Goal: Task Accomplishment & Management: Complete application form

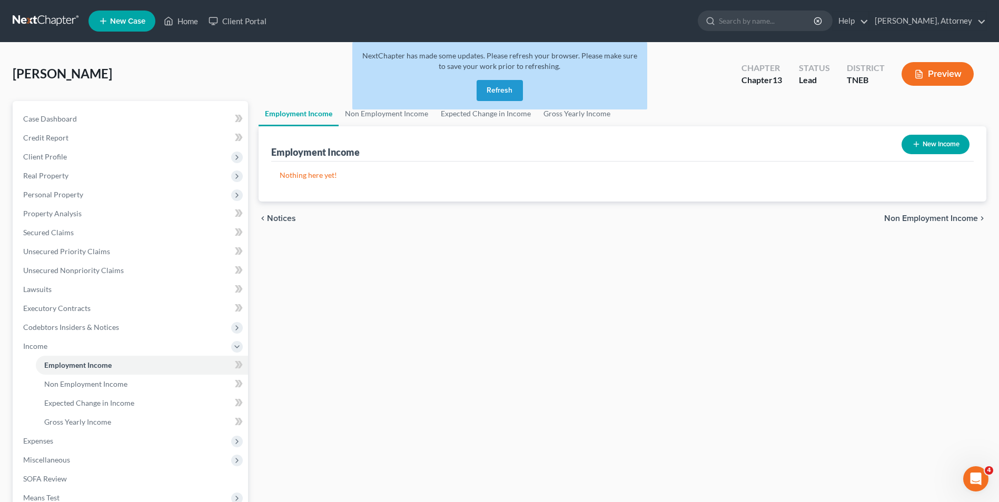
click at [495, 90] on button "Refresh" at bounding box center [499, 90] width 46 height 21
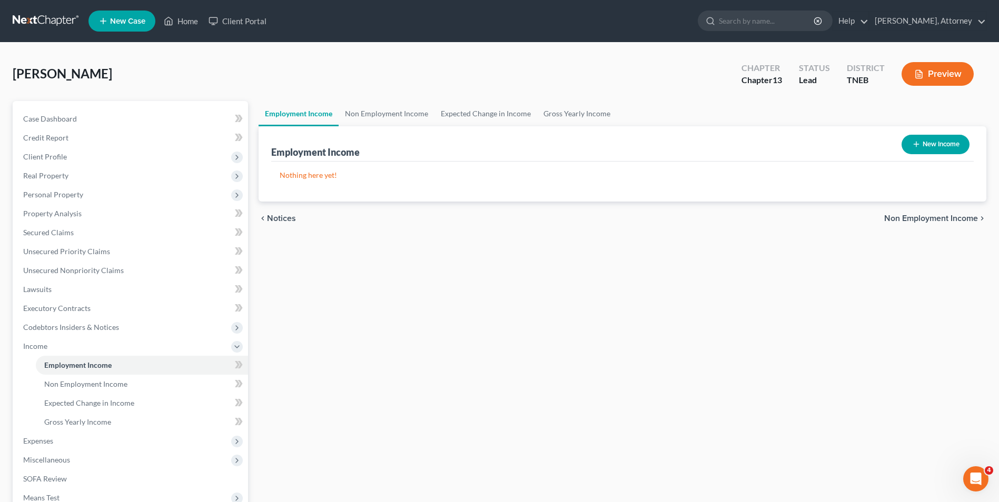
click at [942, 142] on button "New Income" at bounding box center [935, 144] width 68 height 19
select select "0"
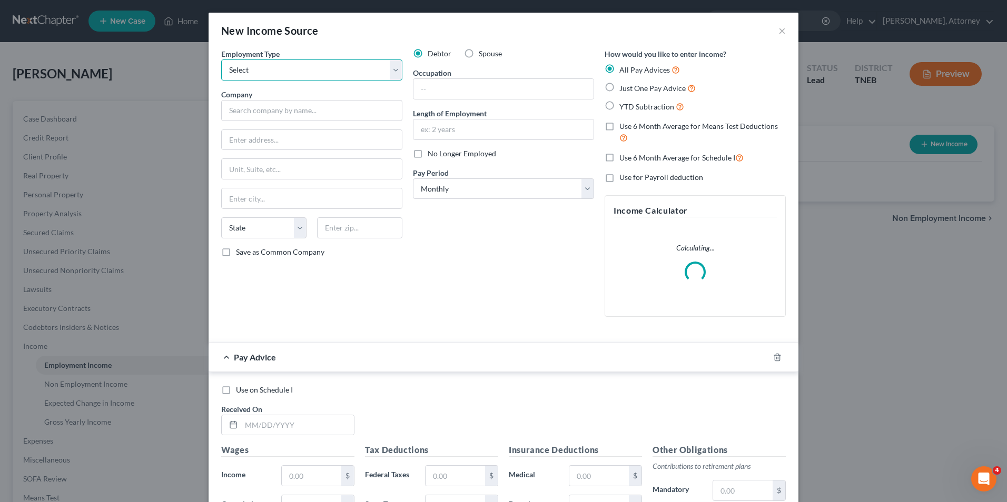
click at [347, 78] on select "Select Full or [DEMOGRAPHIC_DATA] Employment Self Employment" at bounding box center [311, 69] width 181 height 21
select select "0"
click at [221, 59] on select "Select Full or Part Time Employment Self Employment" at bounding box center [311, 69] width 181 height 21
click at [333, 107] on input "text" at bounding box center [311, 110] width 181 height 21
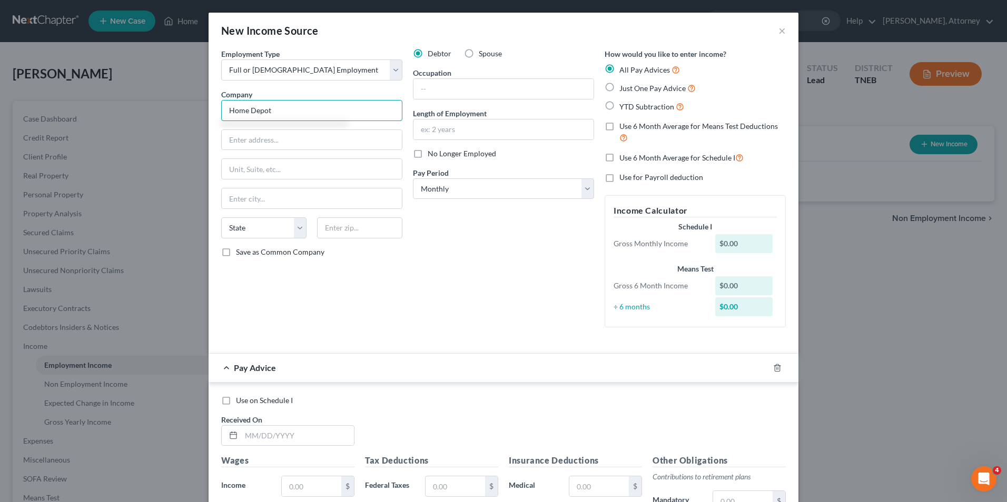
type input "Home Depot"
type input "2455 Pacer Ferry Road"
click at [287, 198] on input "text" at bounding box center [312, 198] width 180 height 20
type input "Atlanta"
select select "10"
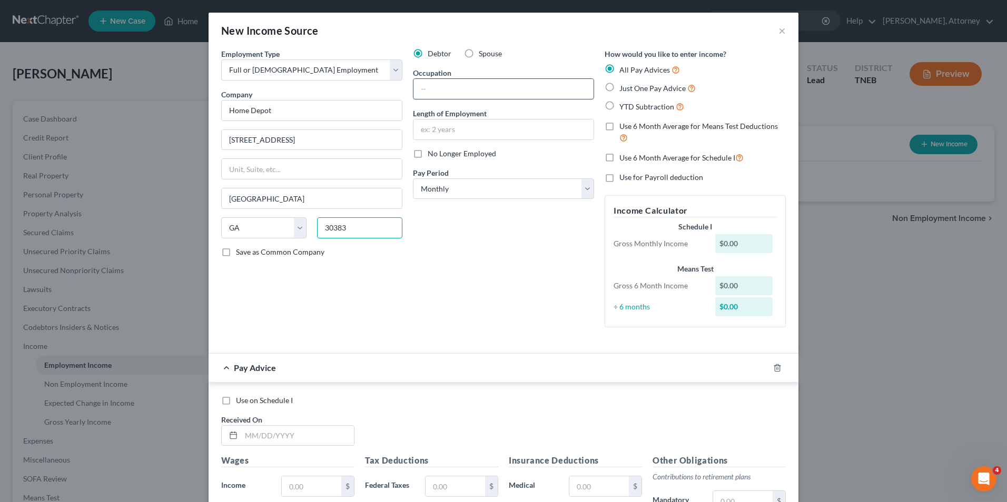
type input "30383"
click at [435, 96] on input "text" at bounding box center [503, 89] width 180 height 20
type input "Paint Desk"
type input "6 months"
click at [619, 82] on label "Just One Pay Advice" at bounding box center [657, 88] width 76 height 12
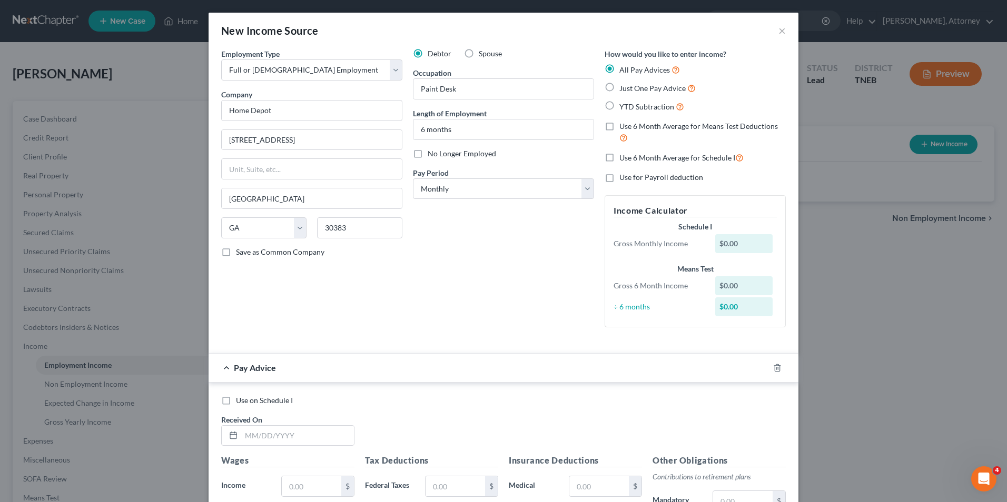
click at [623, 82] on input "Just One Pay Advice" at bounding box center [626, 85] width 7 height 7
radio input "true"
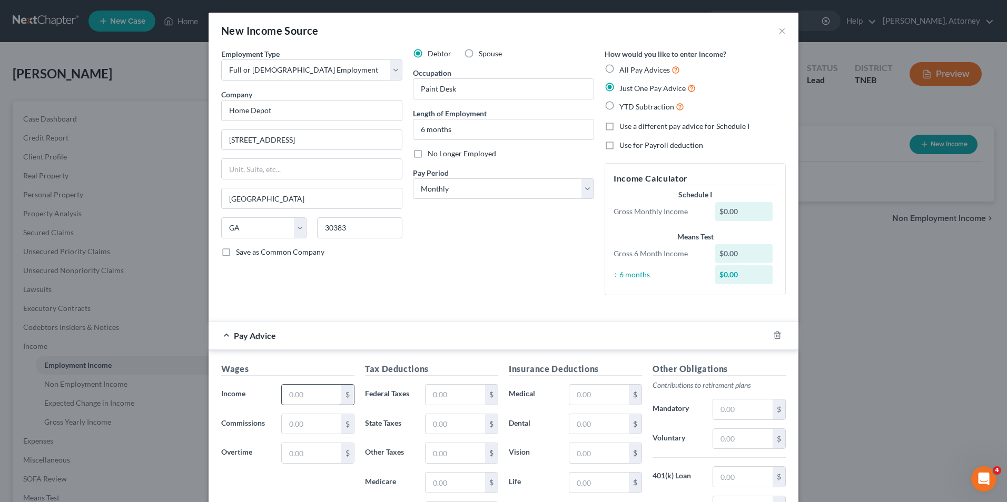
click at [306, 393] on input "text" at bounding box center [311, 395] width 59 height 20
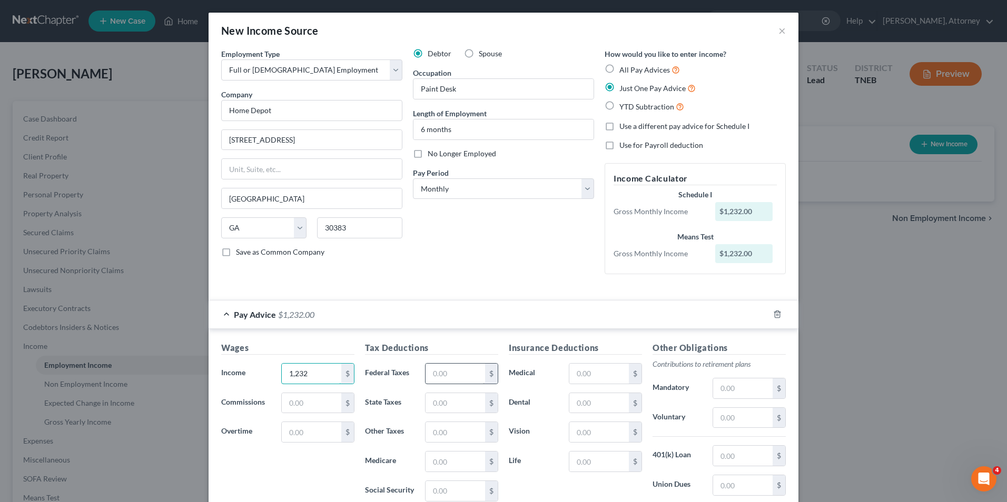
type input "1,232"
click at [449, 370] on input "text" at bounding box center [454, 374] width 59 height 20
type input "122"
click at [545, 459] on label "Life" at bounding box center [533, 461] width 60 height 21
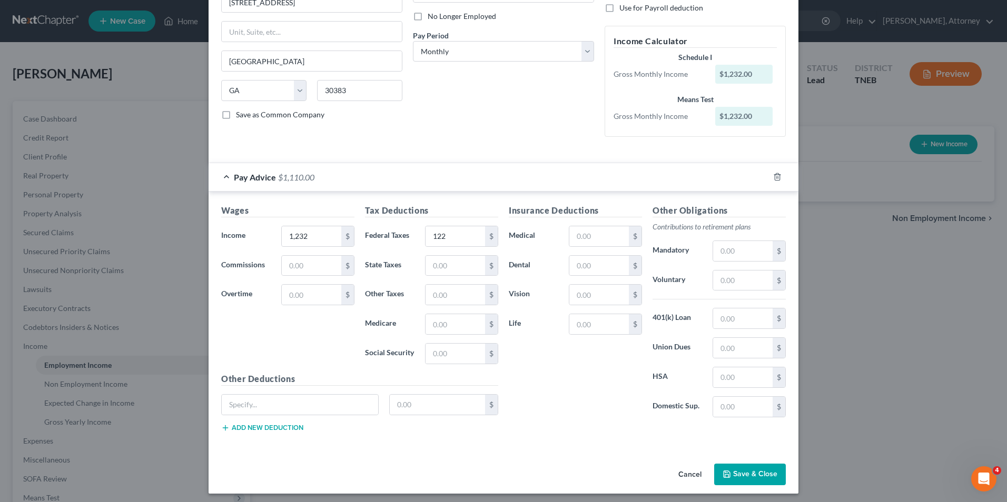
scroll to position [142, 0]
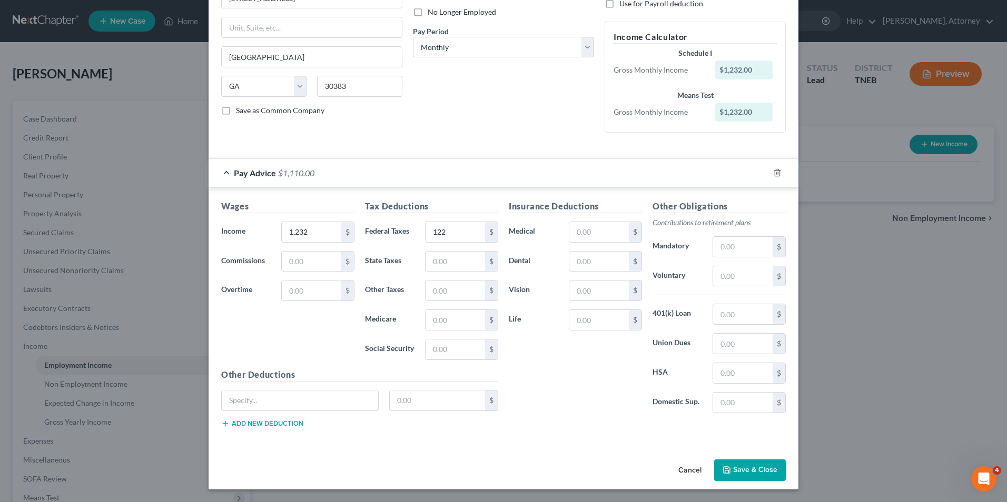
click at [758, 470] on button "Save & Close" at bounding box center [750, 471] width 72 height 22
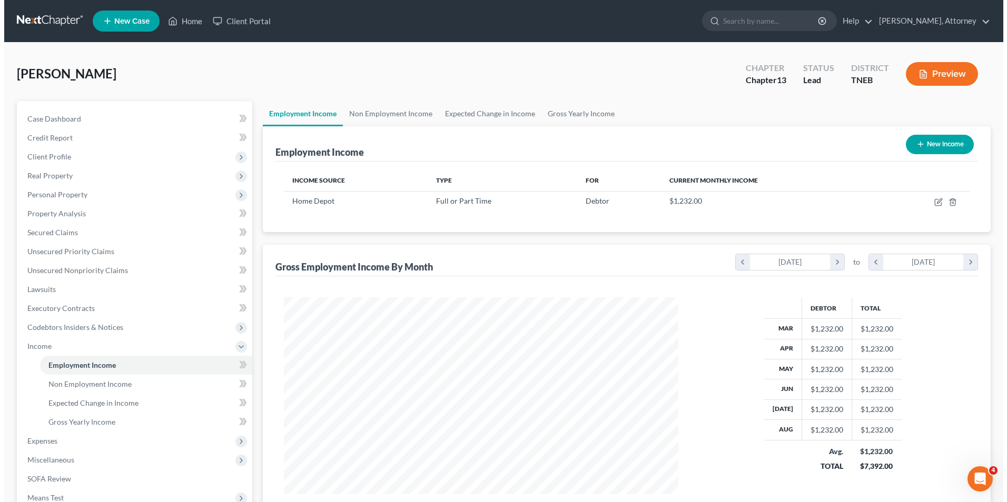
scroll to position [526233, 526016]
click at [396, 114] on link "Non Employment Income" at bounding box center [386, 113] width 96 height 25
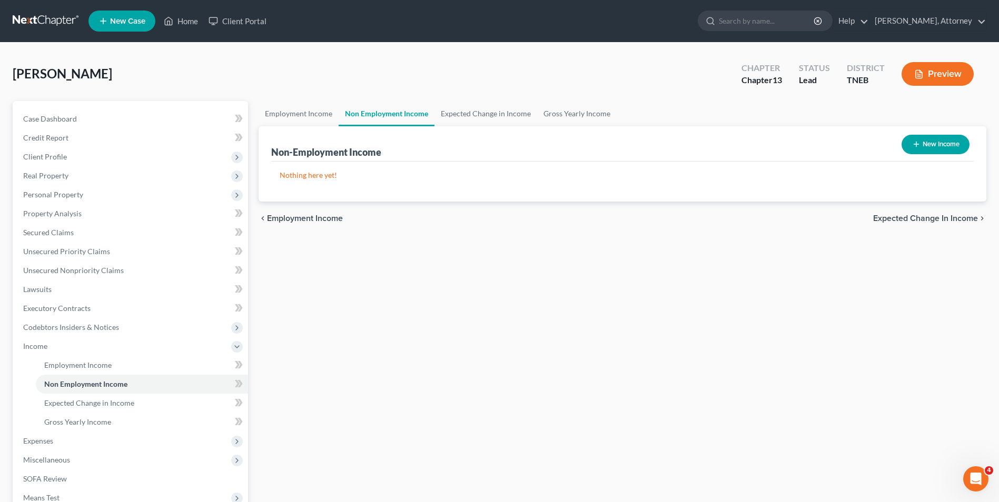
click at [933, 146] on button "New Income" at bounding box center [935, 144] width 68 height 19
select select "0"
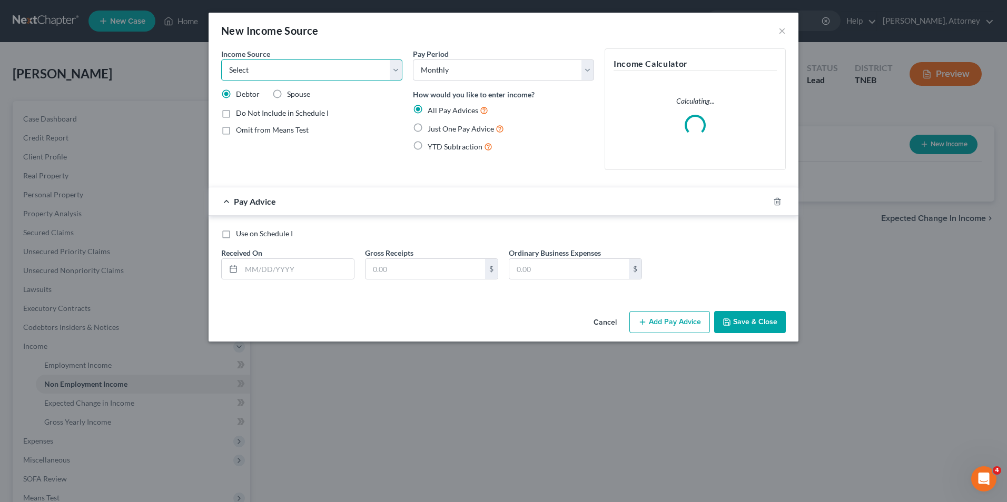
click at [374, 76] on select "Select Unemployment Disability (from employer) Pension Retirement Social Securi…" at bounding box center [311, 69] width 181 height 21
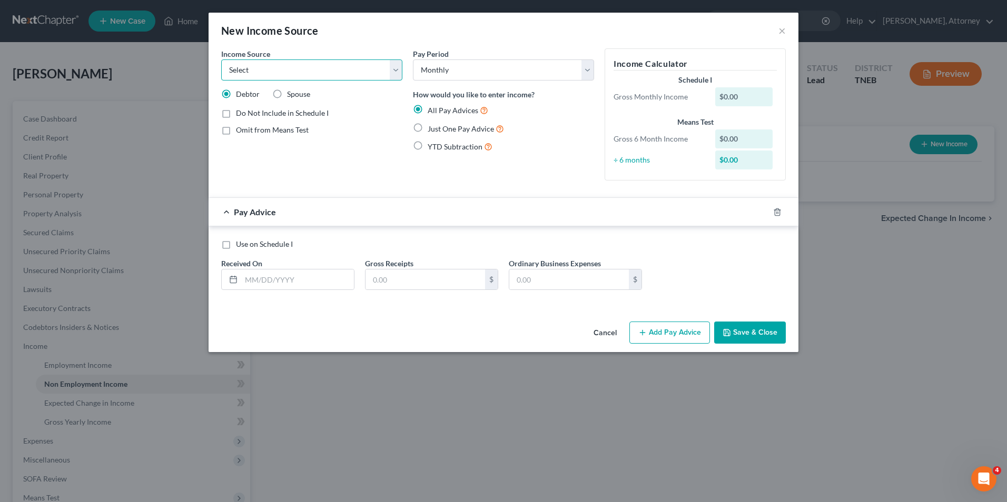
select select "13"
click at [221, 59] on select "Select Unemployment Disability (from employer) Pension Retirement Social Securi…" at bounding box center [311, 69] width 181 height 21
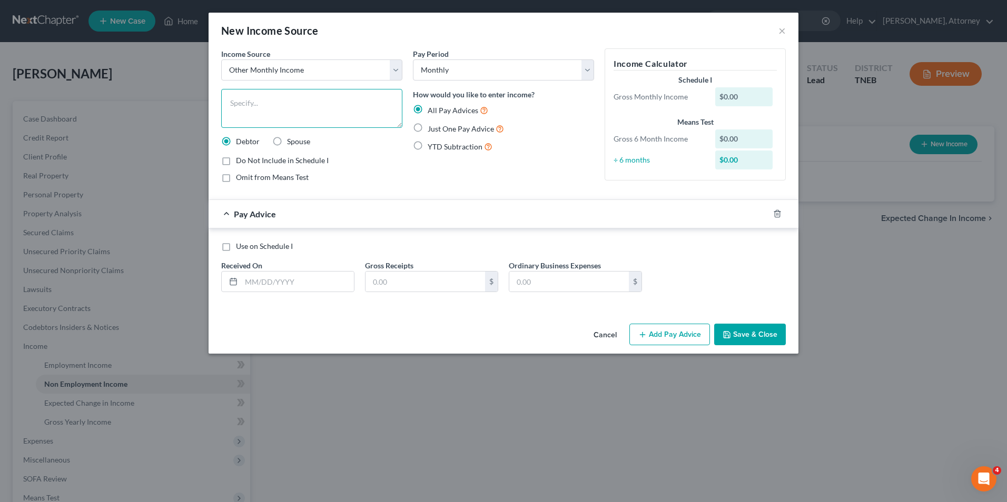
click at [297, 105] on textarea at bounding box center [311, 108] width 181 height 39
type textarea "Annuity"
click at [443, 132] on span "Just One Pay Advice" at bounding box center [460, 128] width 66 height 9
click at [439, 130] on input "Just One Pay Advice" at bounding box center [435, 126] width 7 height 7
radio input "true"
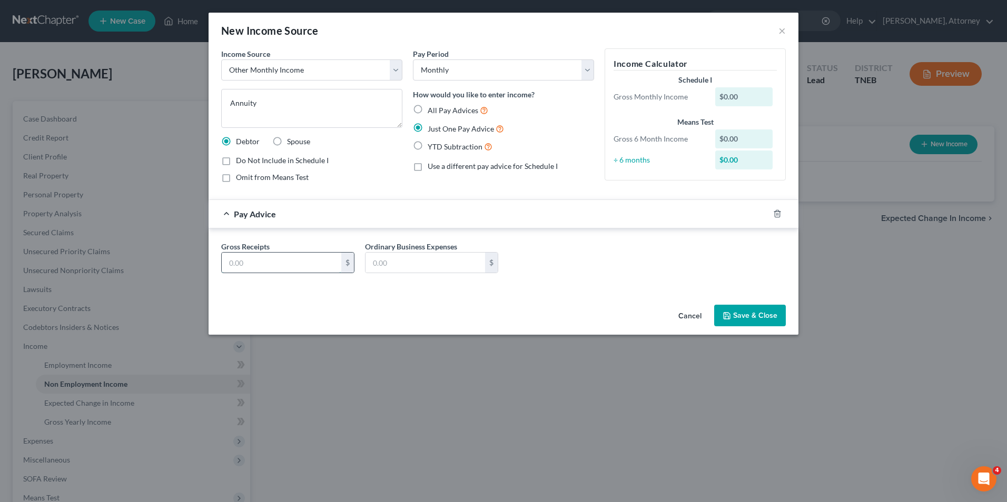
click at [290, 263] on input "text" at bounding box center [281, 263] width 119 height 20
type input "311"
click at [752, 316] on button "Save & Close" at bounding box center [750, 316] width 72 height 22
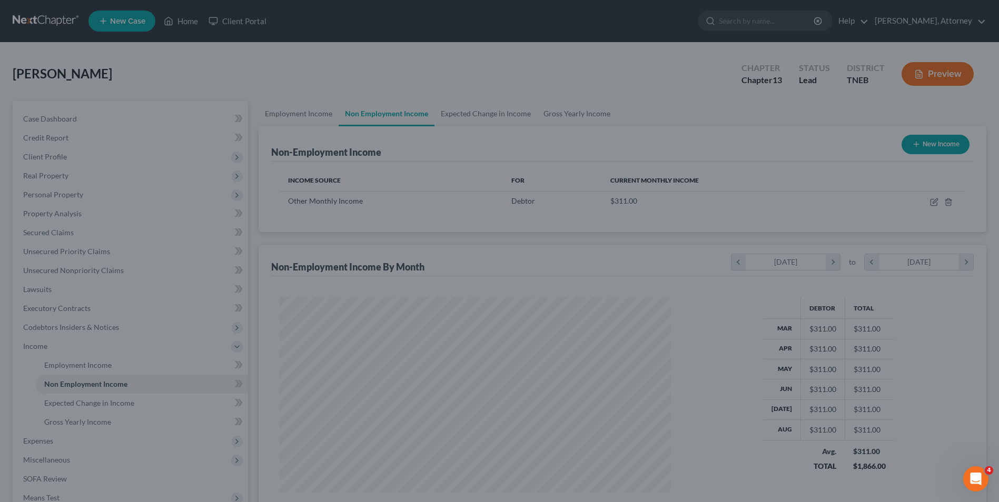
scroll to position [526233, 526016]
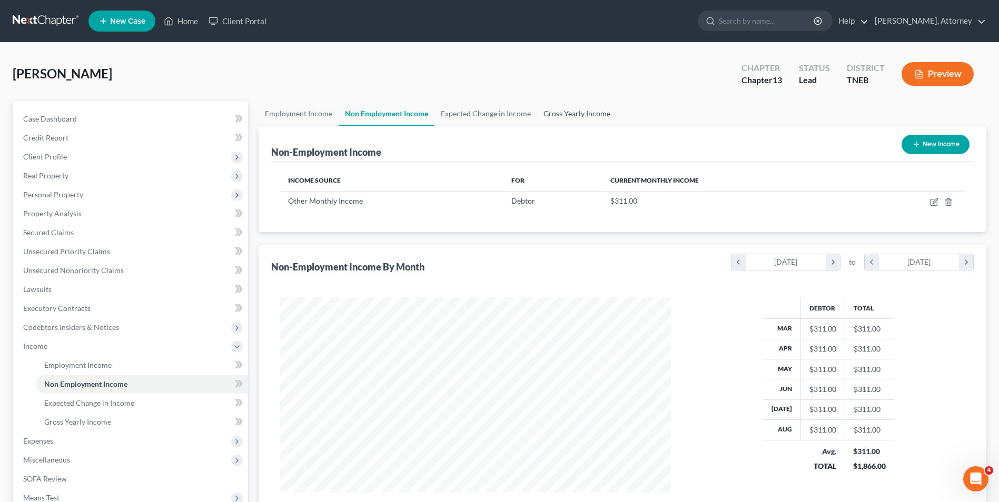
click at [560, 118] on link "Gross Yearly Income" at bounding box center [576, 113] width 79 height 25
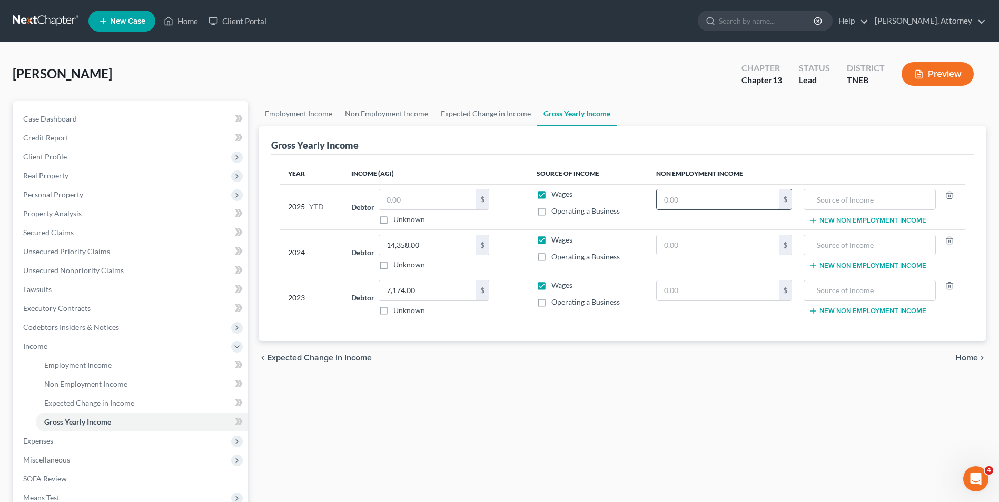
click at [703, 205] on input "text" at bounding box center [717, 200] width 122 height 20
type input "2,799"
click at [822, 201] on input "text" at bounding box center [869, 200] width 121 height 20
type input "annuity"
click at [407, 203] on input "text" at bounding box center [427, 200] width 97 height 20
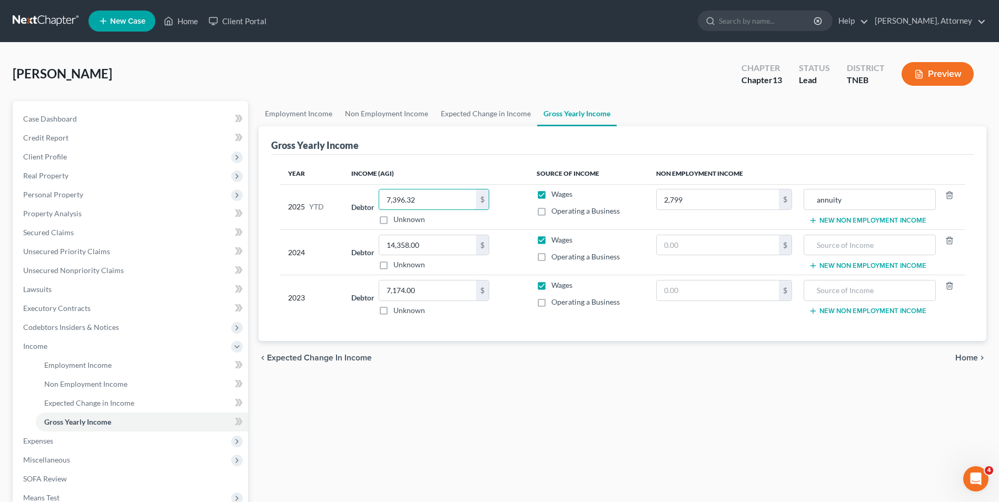
type input "7,396.32"
click at [970, 362] on span "Home" at bounding box center [966, 358] width 23 height 8
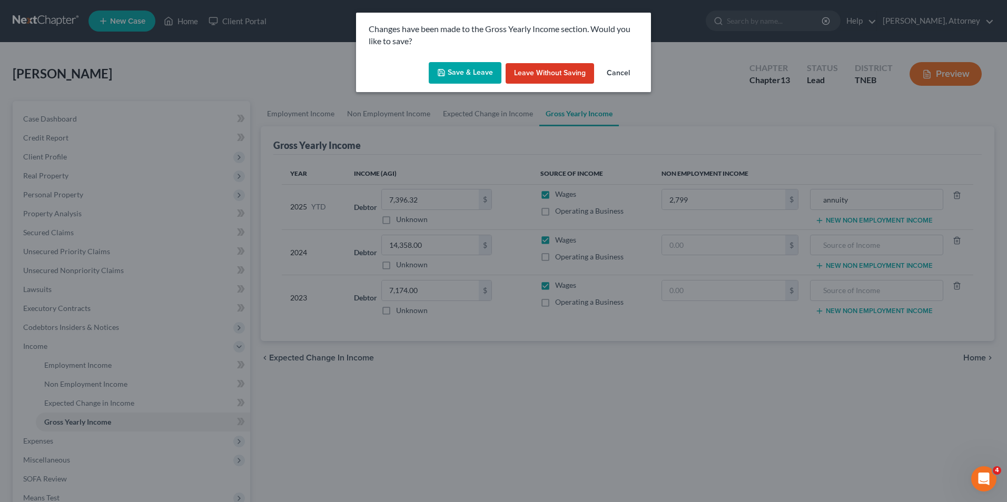
click at [451, 63] on button "Save & Leave" at bounding box center [465, 73] width 73 height 22
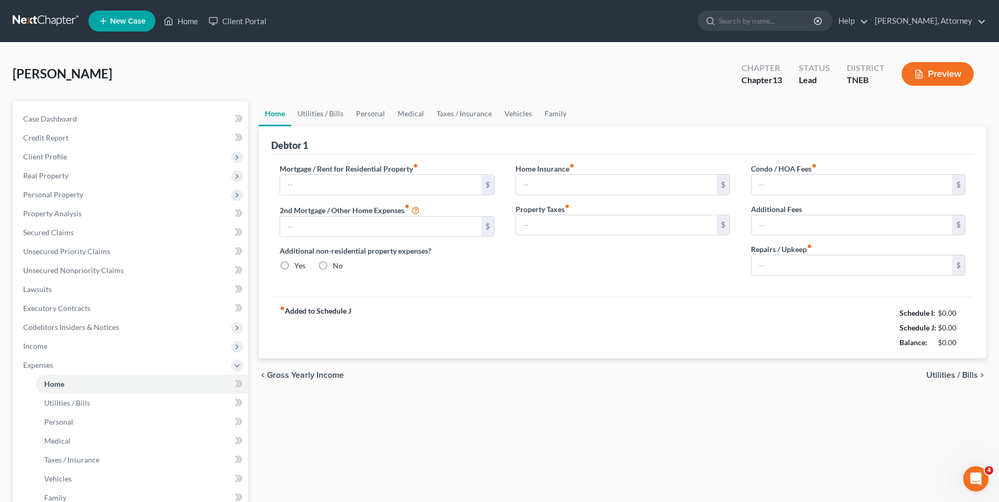
type input "0.00"
radio input "true"
type input "0.00"
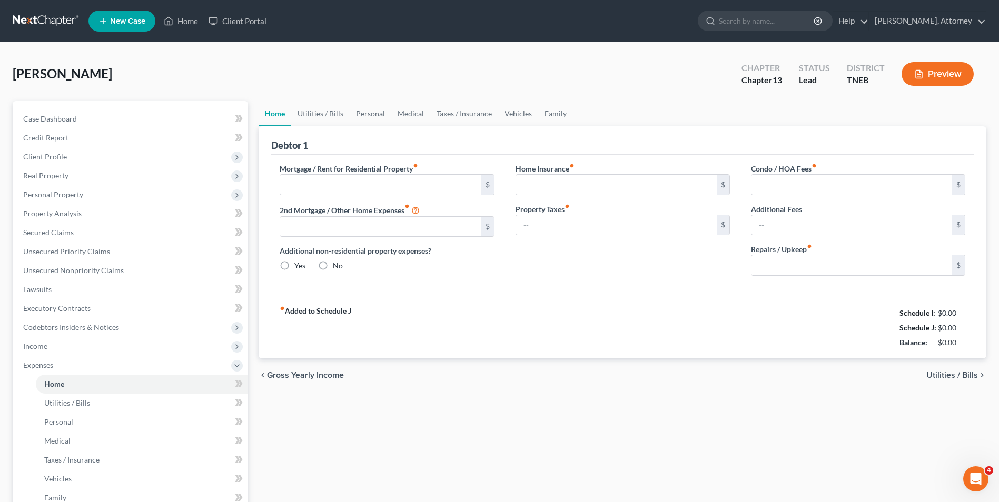
type input "0.00"
click at [312, 181] on input "text" at bounding box center [380, 185] width 201 height 20
type input "700"
click at [326, 119] on link "Utilities / Bills" at bounding box center [320, 113] width 58 height 25
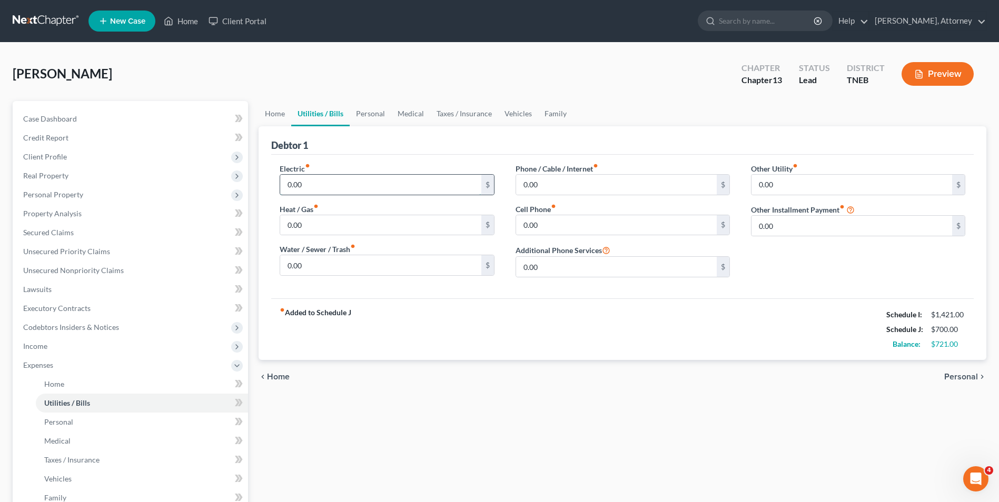
click at [304, 184] on input "0.00" at bounding box center [380, 185] width 201 height 20
type input "100"
click at [533, 181] on input "0.00" at bounding box center [616, 185] width 201 height 20
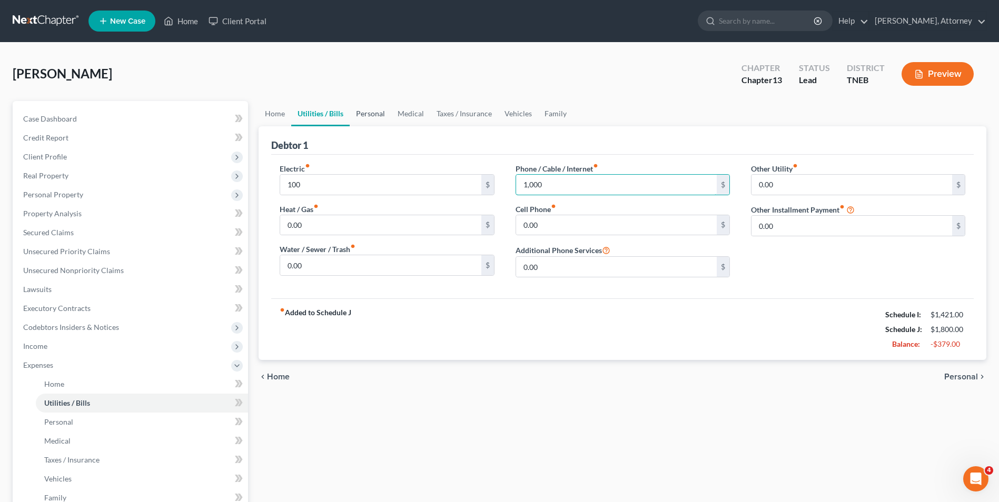
type input "1,000"
click at [367, 111] on link "Personal" at bounding box center [371, 113] width 42 height 25
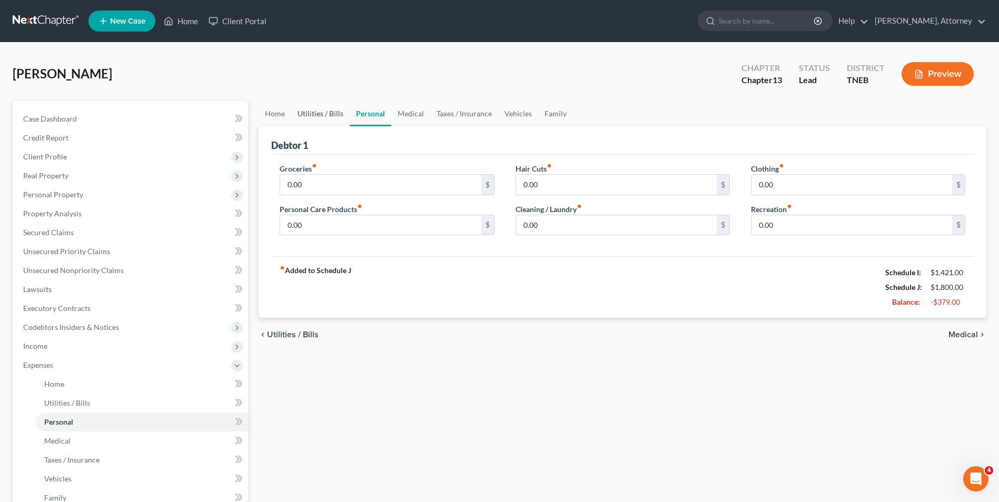
click at [328, 125] on link "Utilities / Bills" at bounding box center [320, 113] width 58 height 25
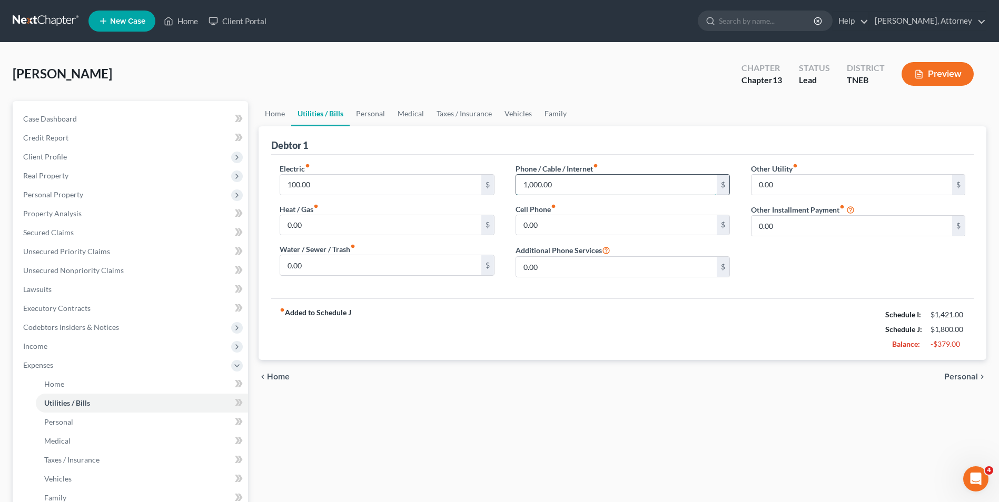
click at [542, 184] on input "1,000.00" at bounding box center [616, 185] width 201 height 20
type input "100"
click at [372, 107] on link "Personal" at bounding box center [371, 113] width 42 height 25
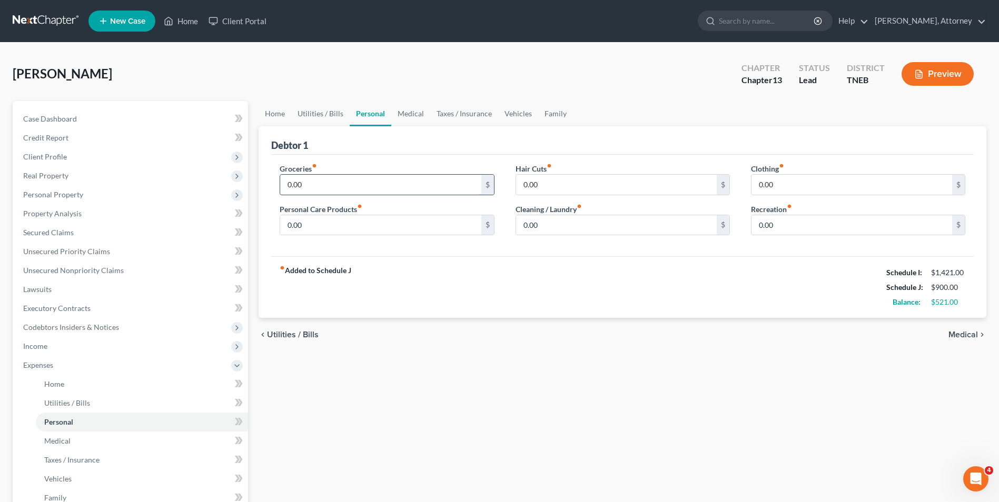
click at [290, 187] on input "0.00" at bounding box center [380, 185] width 201 height 20
type input "400"
click at [512, 111] on link "Vehicles" at bounding box center [518, 113] width 40 height 25
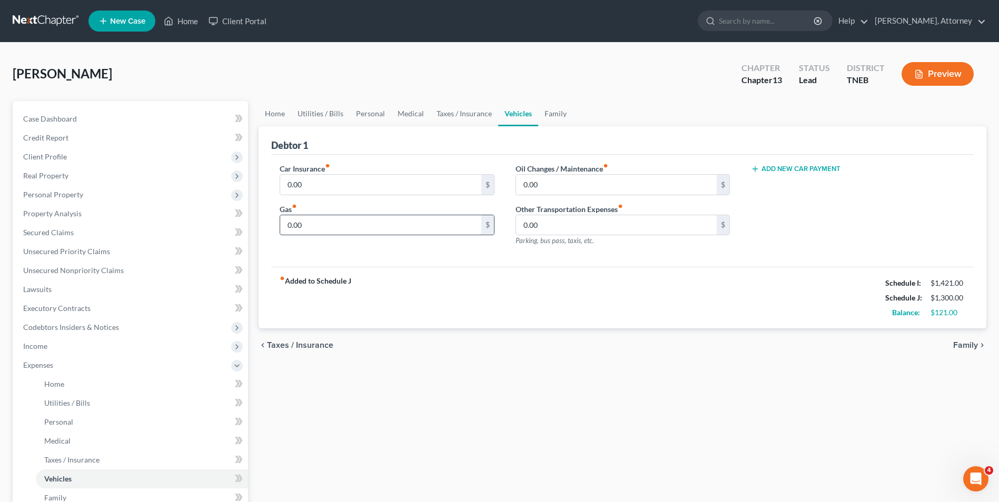
click at [295, 223] on input "0.00" at bounding box center [380, 225] width 201 height 20
type input "163"
click at [293, 184] on input "0.00" at bounding box center [380, 185] width 201 height 20
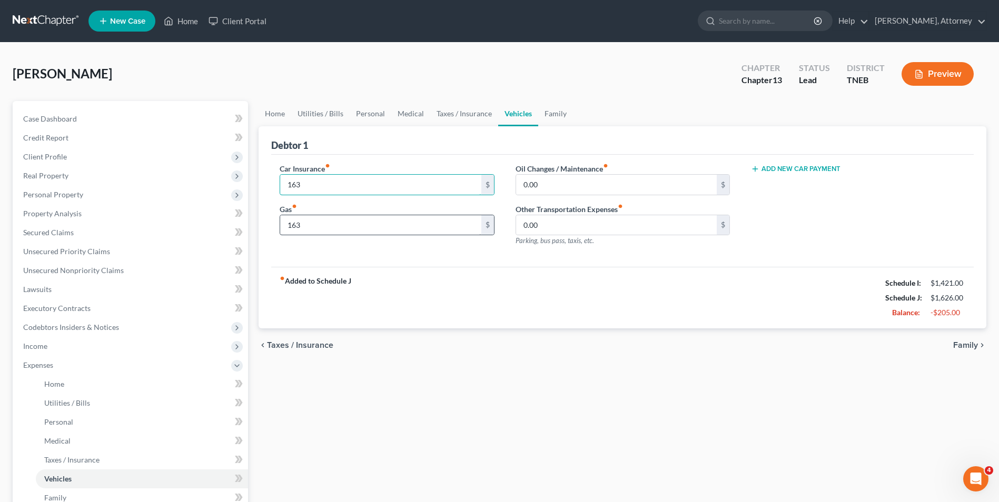
type input "163"
click at [298, 227] on input "163" at bounding box center [380, 225] width 201 height 20
type input "100"
click at [317, 117] on link "Utilities / Bills" at bounding box center [320, 113] width 58 height 25
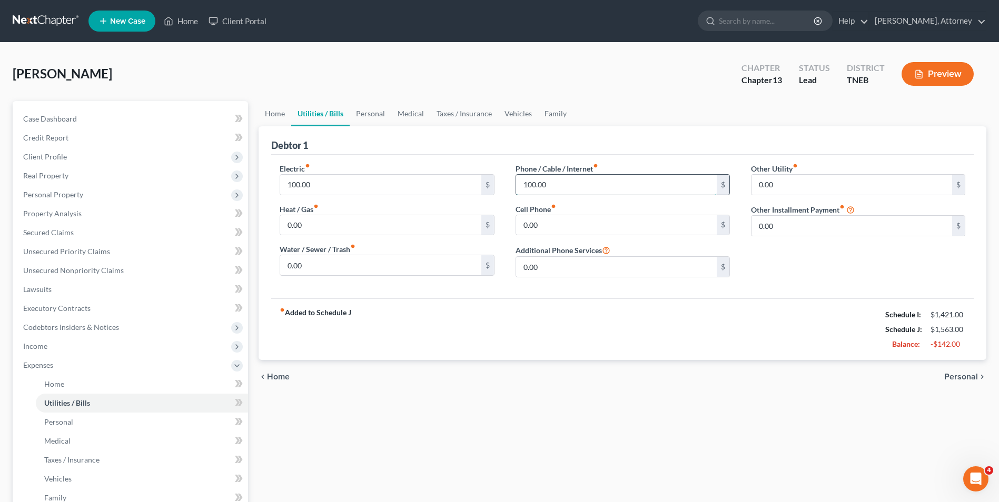
click at [542, 185] on input "100.00" at bounding box center [616, 185] width 201 height 20
type input "50"
click at [382, 112] on link "Personal" at bounding box center [371, 113] width 42 height 25
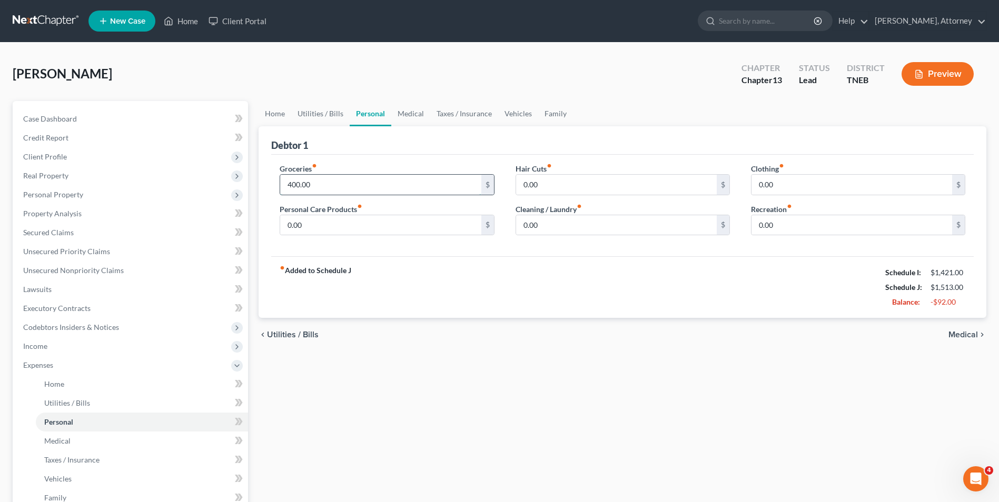
click at [315, 182] on input "400.00" at bounding box center [380, 185] width 201 height 20
type input "300"
click at [423, 118] on link "Medical" at bounding box center [410, 113] width 39 height 25
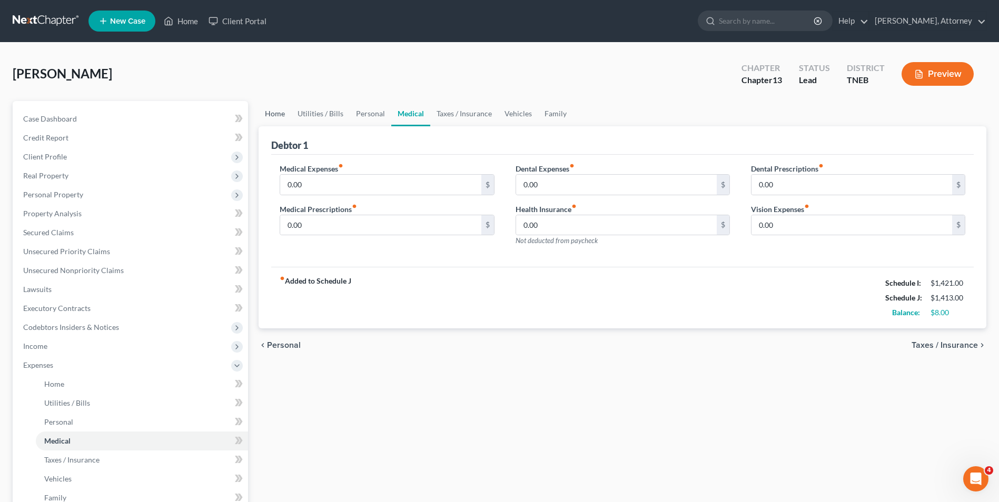
click at [279, 112] on link "Home" at bounding box center [274, 113] width 33 height 25
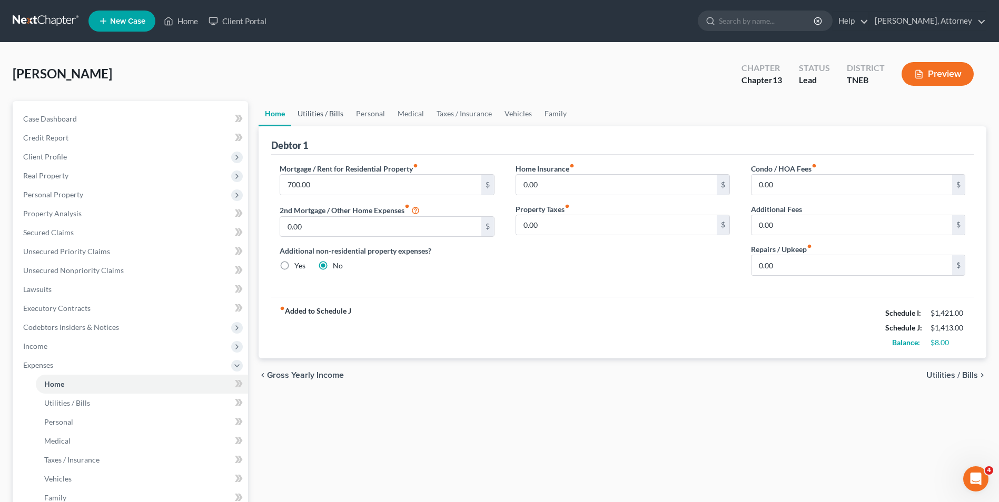
click at [321, 107] on link "Utilities / Bills" at bounding box center [320, 113] width 58 height 25
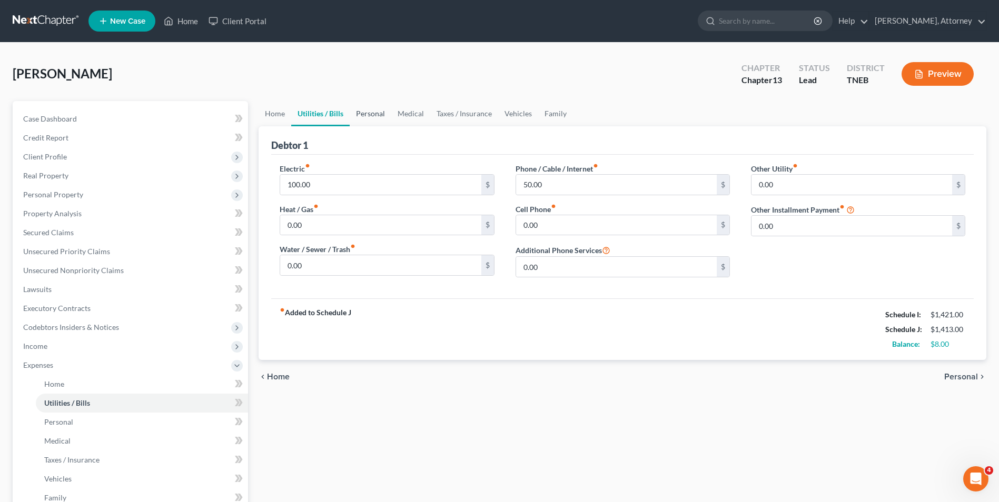
click at [377, 112] on link "Personal" at bounding box center [371, 113] width 42 height 25
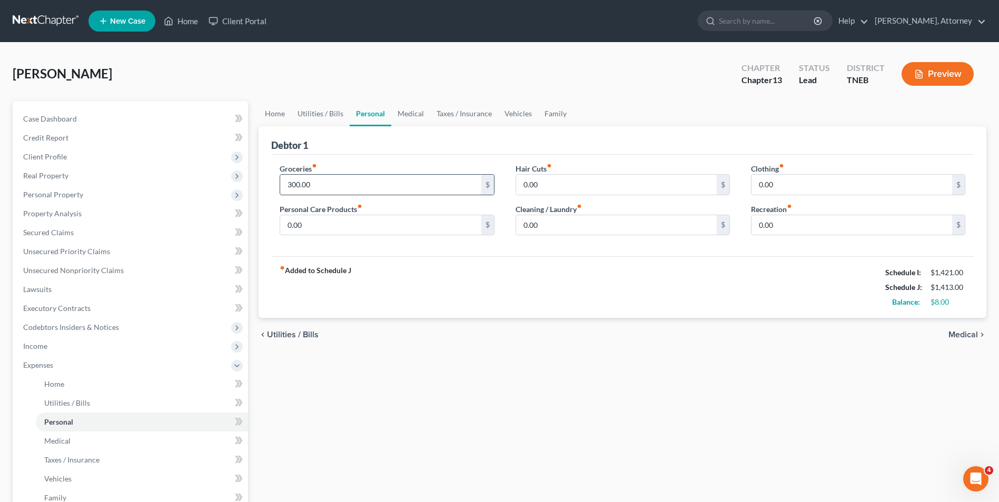
click at [316, 187] on input "300.00" at bounding box center [380, 185] width 201 height 20
type input "250"
click at [408, 111] on link "Medical" at bounding box center [410, 113] width 39 height 25
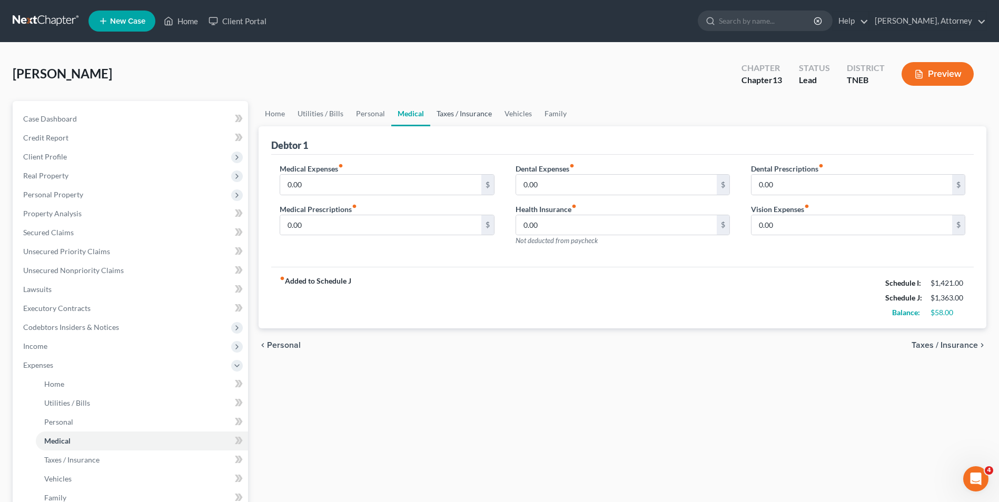
click at [446, 111] on link "Taxes / Insurance" at bounding box center [464, 113] width 68 height 25
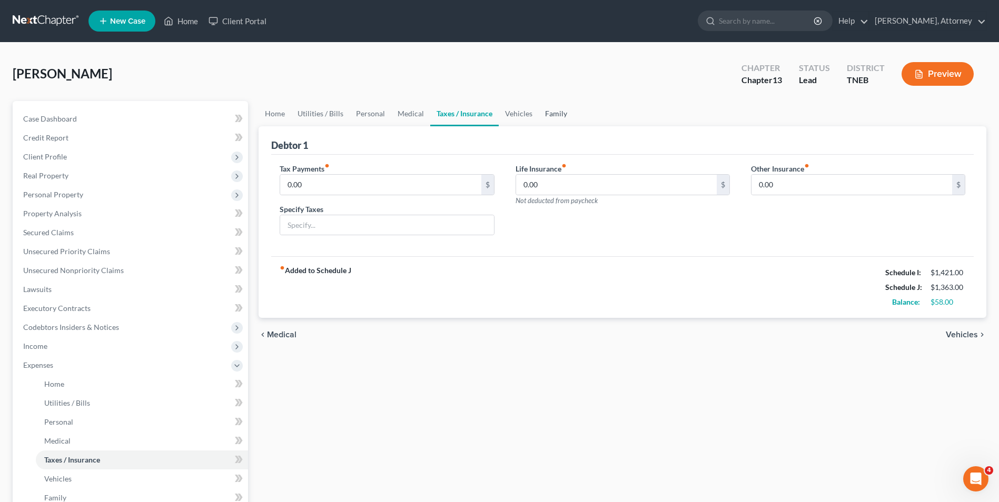
click at [541, 104] on link "Family" at bounding box center [556, 113] width 35 height 25
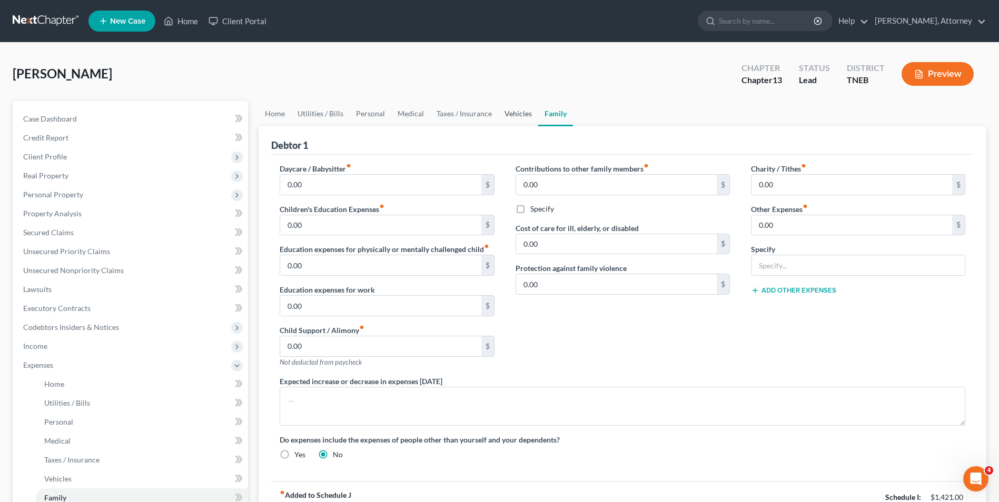
click at [522, 109] on link "Vehicles" at bounding box center [518, 113] width 40 height 25
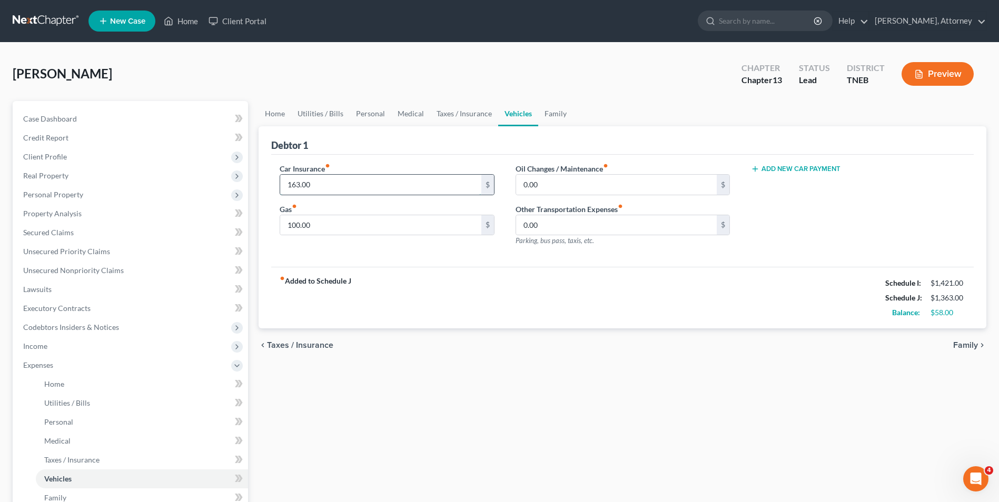
click at [337, 176] on input "163.00" at bounding box center [380, 185] width 201 height 20
type input "80"
click at [274, 108] on link "Home" at bounding box center [274, 113] width 33 height 25
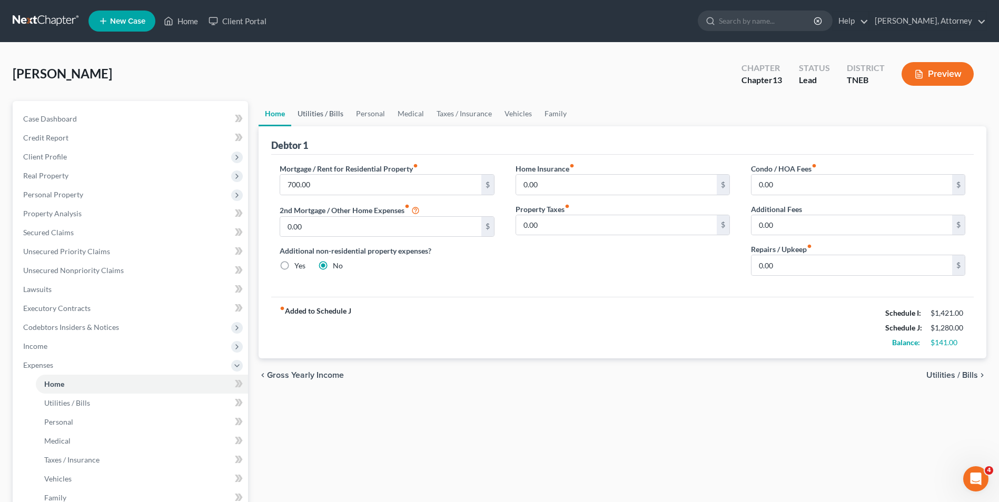
click at [323, 121] on link "Utilities / Bills" at bounding box center [320, 113] width 58 height 25
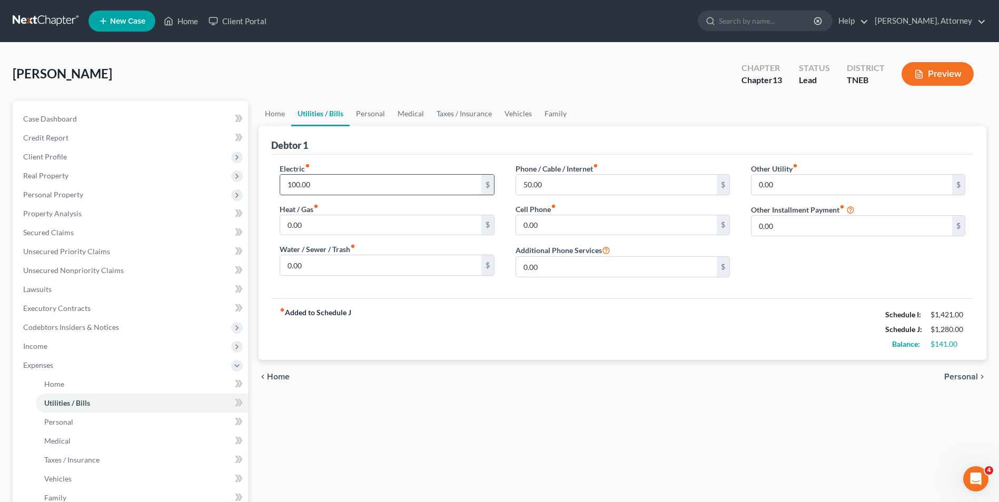
click at [319, 181] on input "100.00" at bounding box center [380, 185] width 201 height 20
type input "75"
click at [368, 109] on link "Personal" at bounding box center [371, 113] width 42 height 25
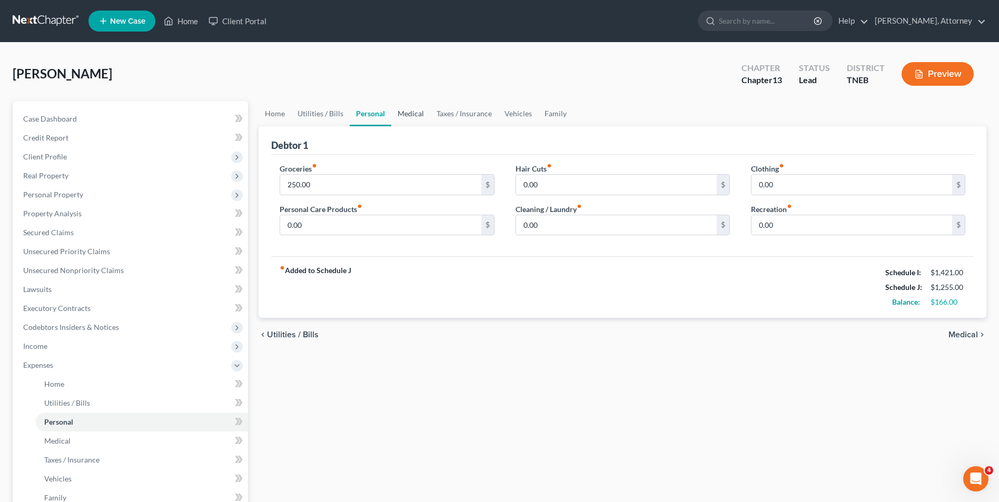
click at [412, 105] on link "Medical" at bounding box center [410, 113] width 39 height 25
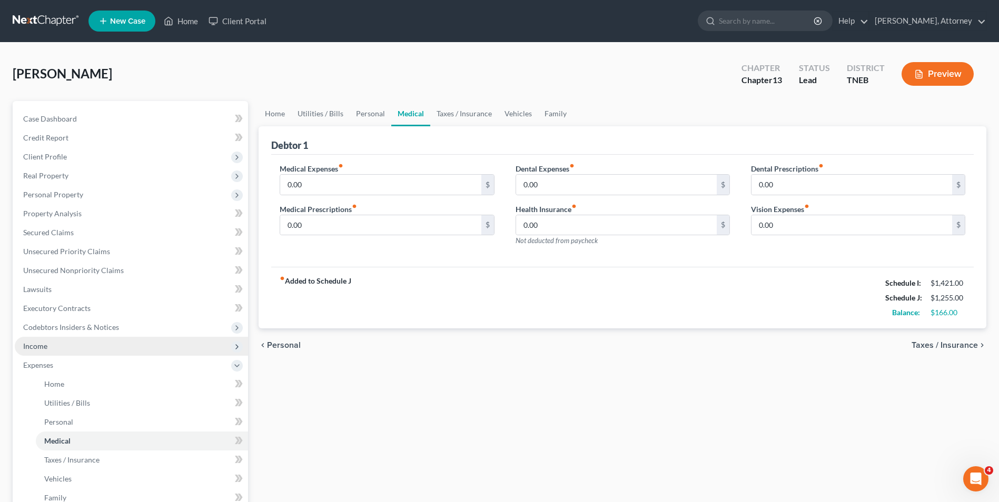
click at [49, 340] on span "Income" at bounding box center [131, 346] width 233 height 19
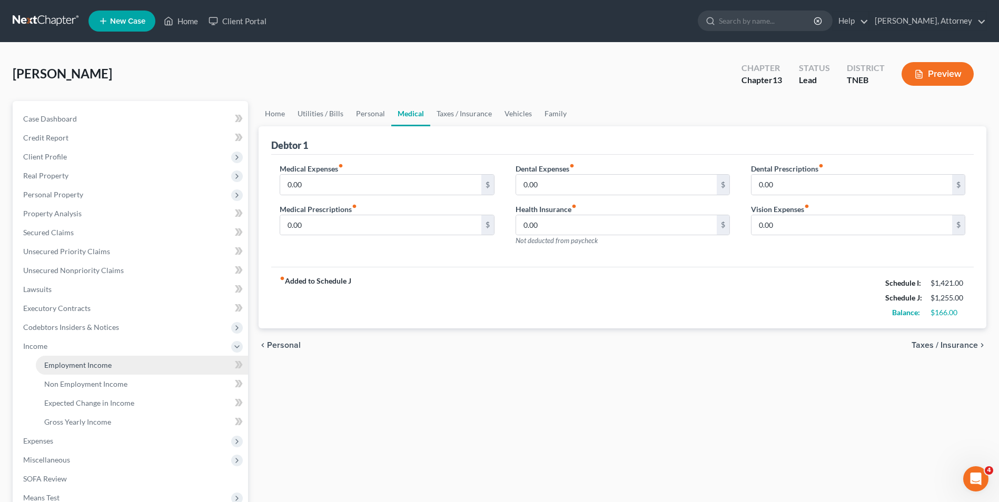
click at [79, 367] on span "Employment Income" at bounding box center [77, 365] width 67 height 9
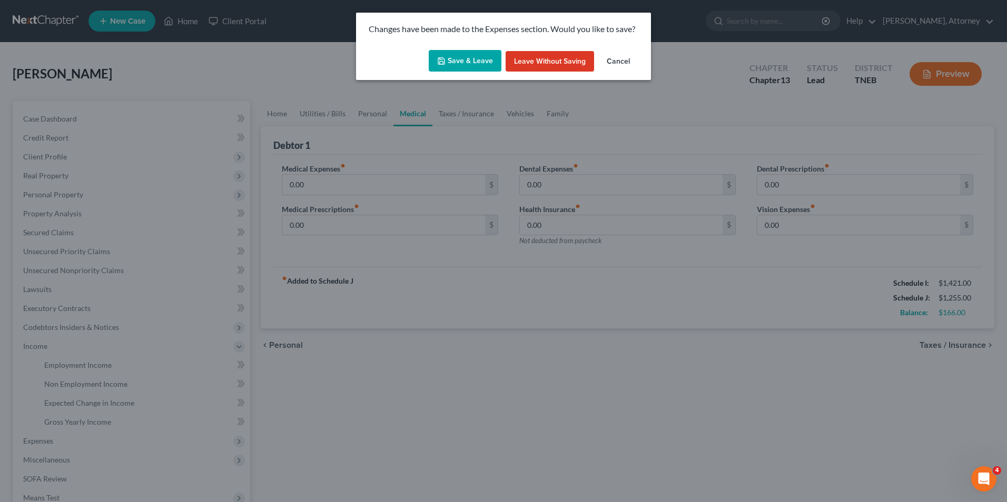
click at [477, 76] on div "Save & Leave Leave without Saving Cancel" at bounding box center [503, 63] width 295 height 35
click at [474, 65] on button "Save & Leave" at bounding box center [465, 61] width 73 height 22
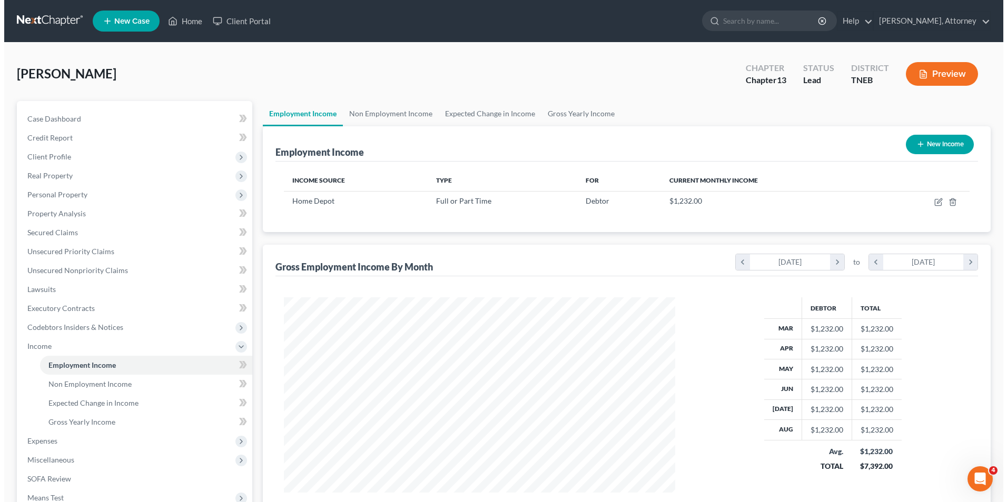
scroll to position [195, 412]
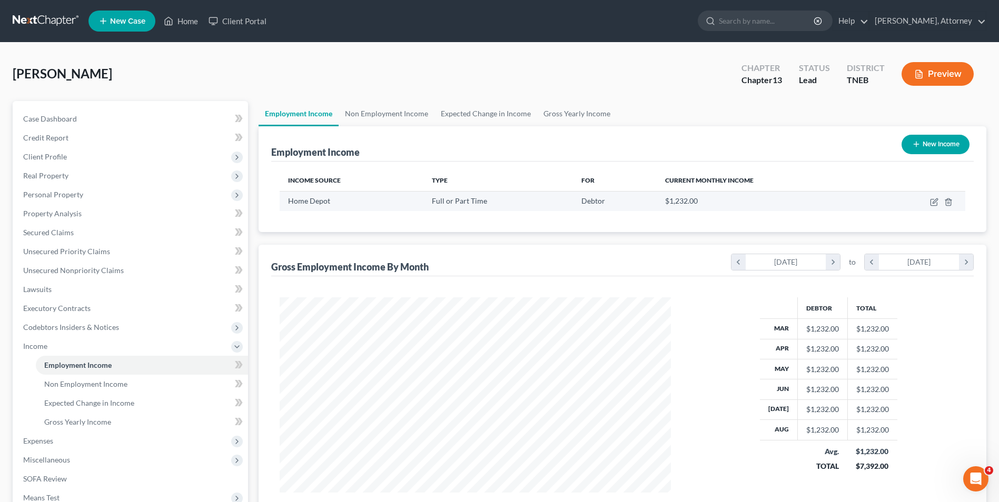
click at [932, 207] on td at bounding box center [919, 201] width 91 height 20
click at [934, 206] on td at bounding box center [919, 201] width 91 height 20
click at [932, 201] on icon "button" at bounding box center [934, 202] width 8 height 8
select select "0"
select select "10"
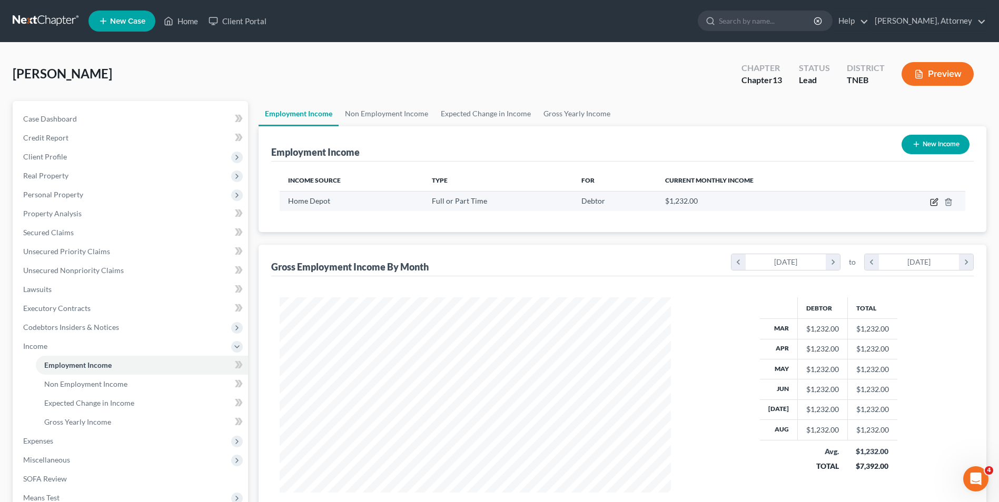
select select "0"
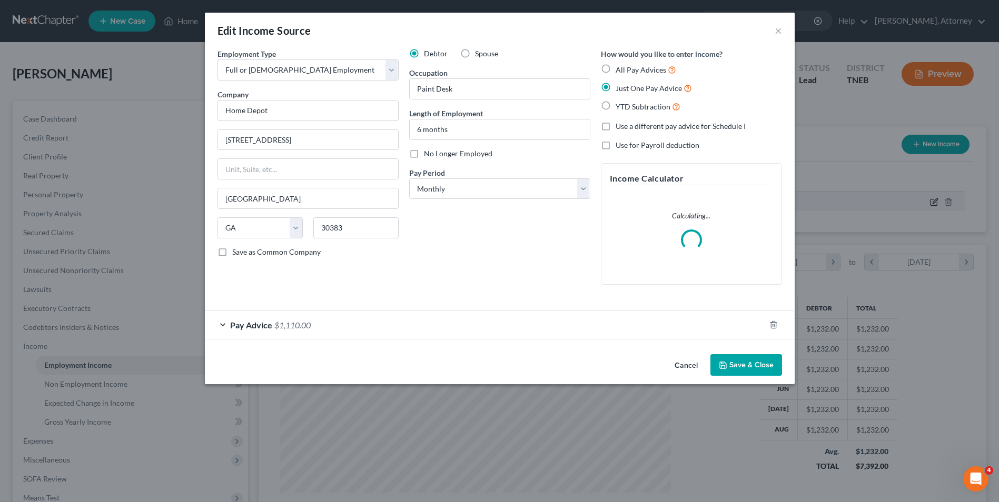
scroll to position [197, 416]
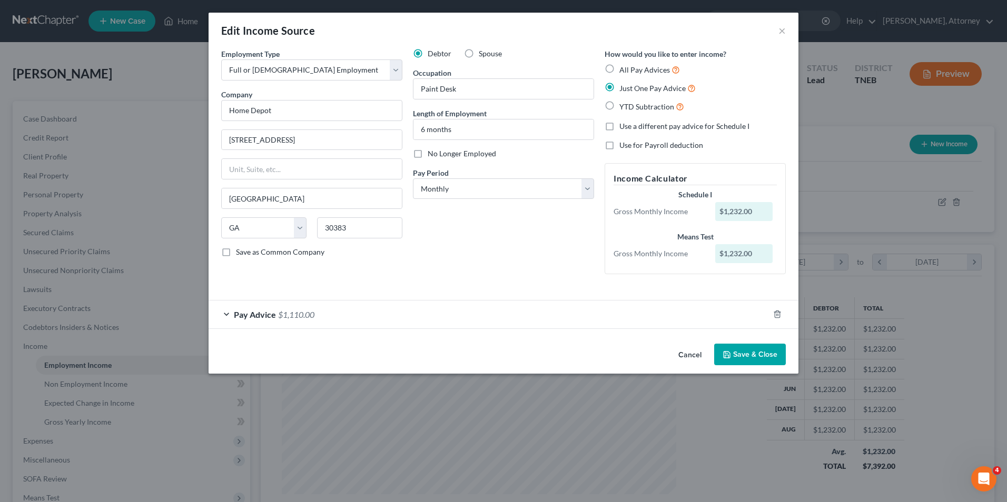
click at [741, 350] on button "Save & Close" at bounding box center [750, 355] width 72 height 22
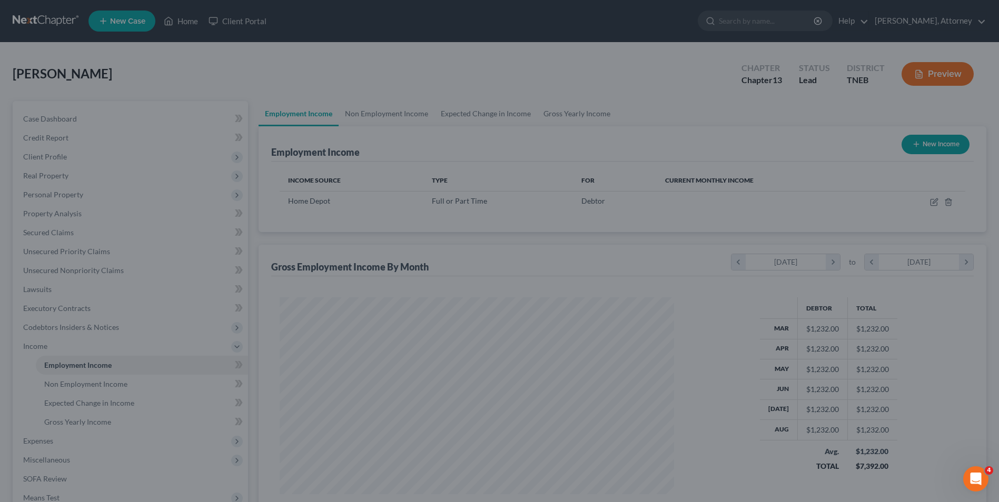
scroll to position [526233, 526016]
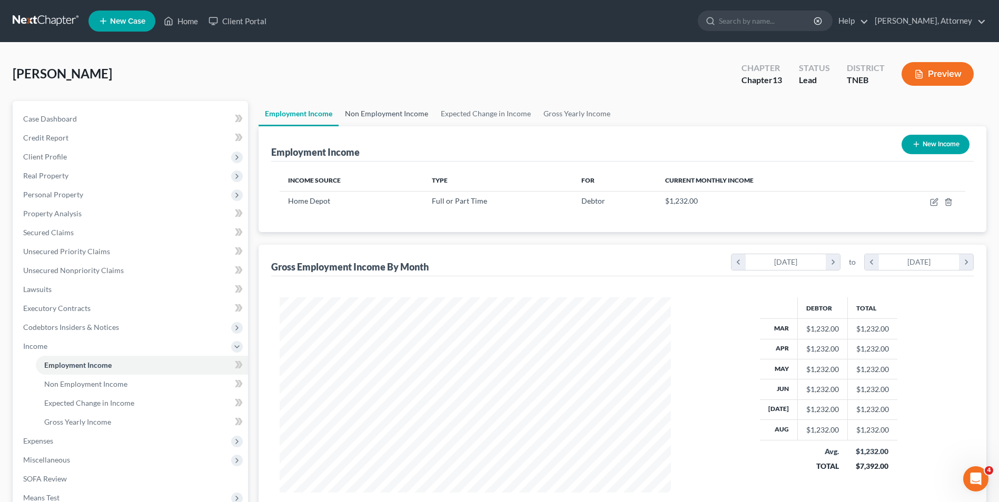
click at [381, 112] on link "Non Employment Income" at bounding box center [386, 113] width 96 height 25
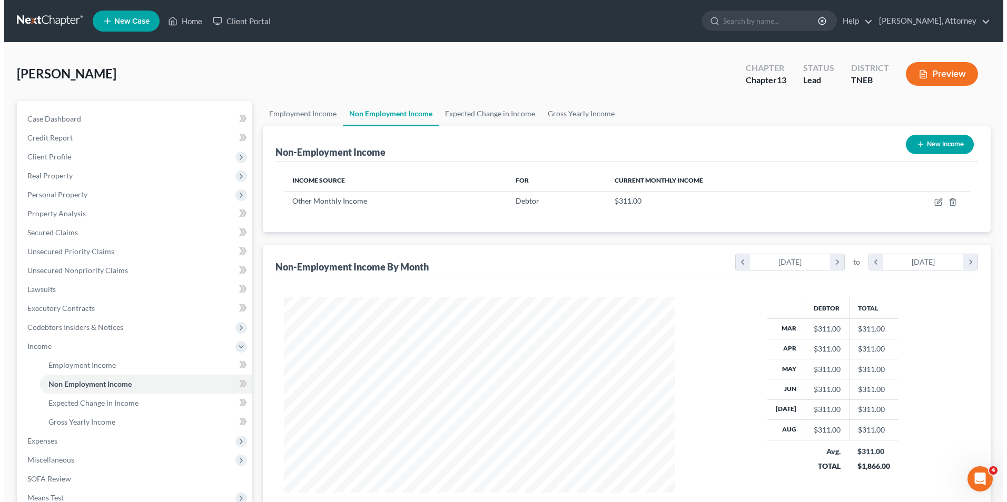
scroll to position [195, 412]
click at [951, 145] on button "New Income" at bounding box center [935, 144] width 68 height 19
select select "0"
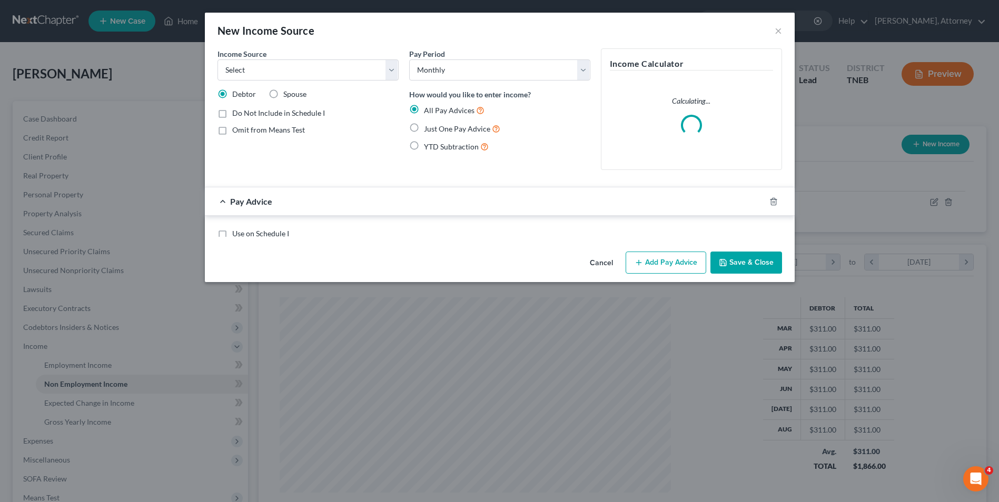
scroll to position [197, 416]
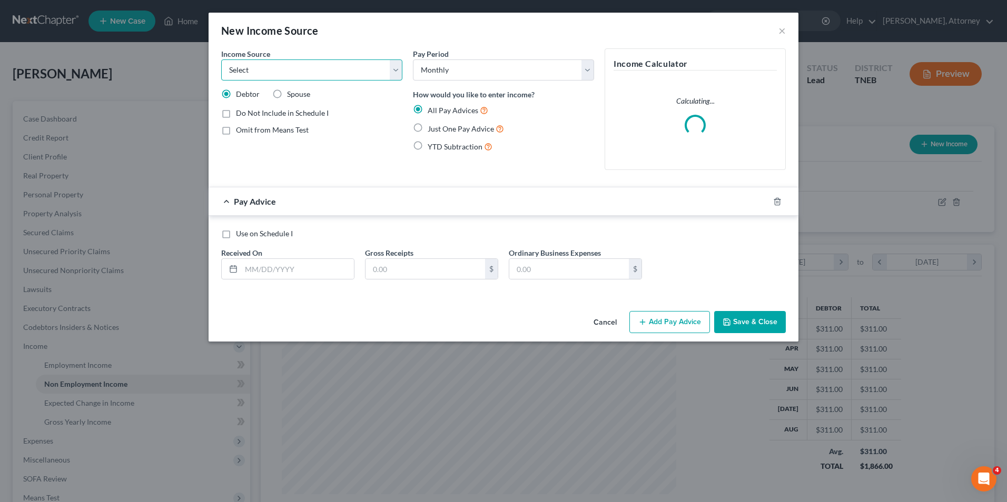
click at [391, 64] on select "Select Unemployment Disability (from employer) Pension Retirement Social Securi…" at bounding box center [311, 69] width 181 height 21
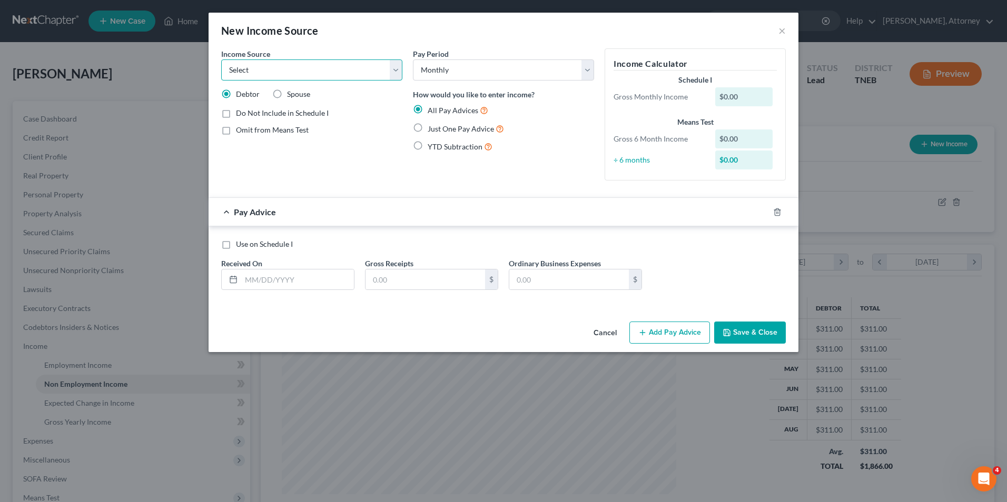
select select "13"
click at [221, 59] on select "Select Unemployment Disability (from employer) Pension Retirement Social Securi…" at bounding box center [311, 69] width 181 height 21
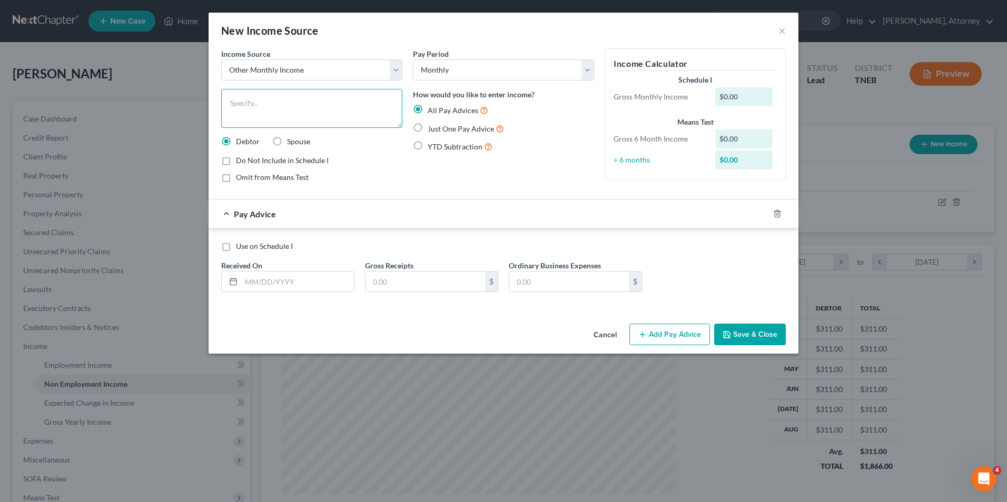
click at [257, 120] on textarea at bounding box center [311, 108] width 181 height 39
type textarea "Annuity for Minor Sister"
click at [427, 131] on label "Just One Pay Advice" at bounding box center [465, 129] width 76 height 12
click at [432, 130] on input "Just One Pay Advice" at bounding box center [435, 126] width 7 height 7
radio input "true"
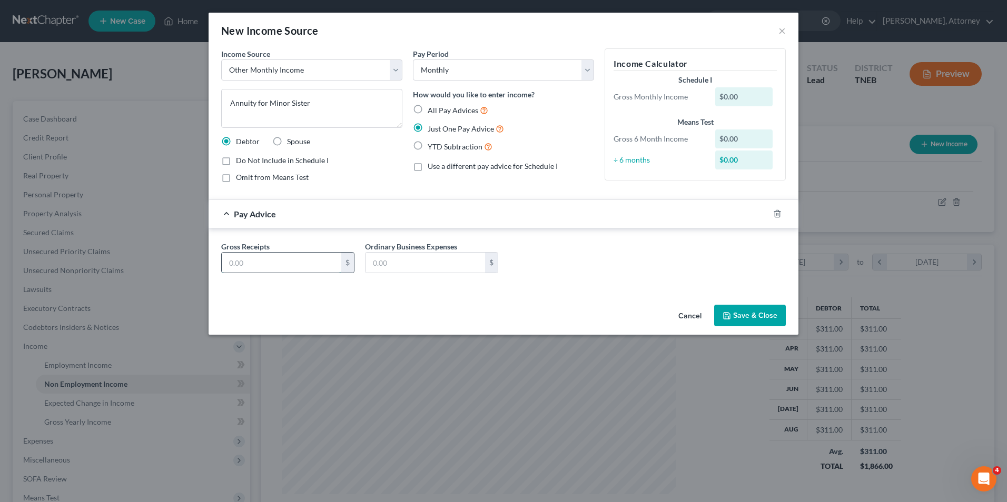
click at [262, 264] on input "text" at bounding box center [281, 263] width 119 height 20
type input "311"
click at [764, 317] on button "Save & Close" at bounding box center [750, 316] width 72 height 22
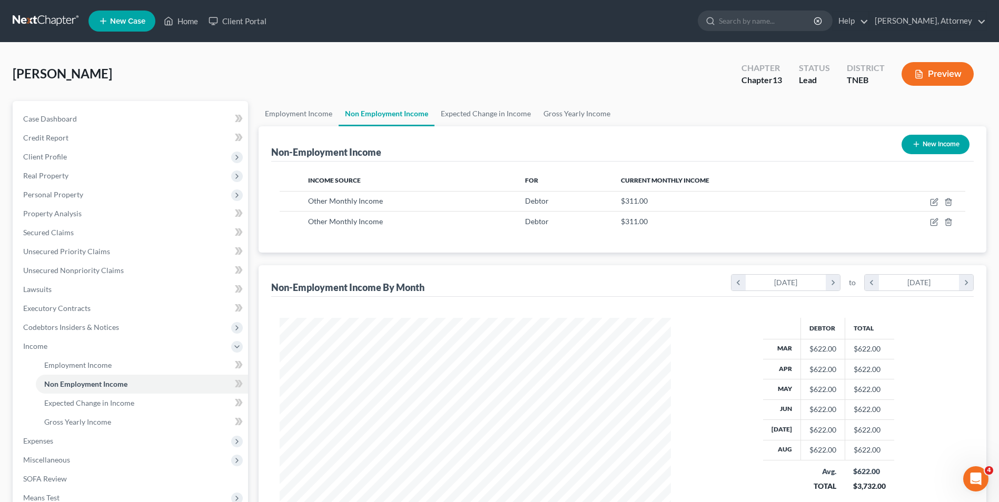
scroll to position [152, 0]
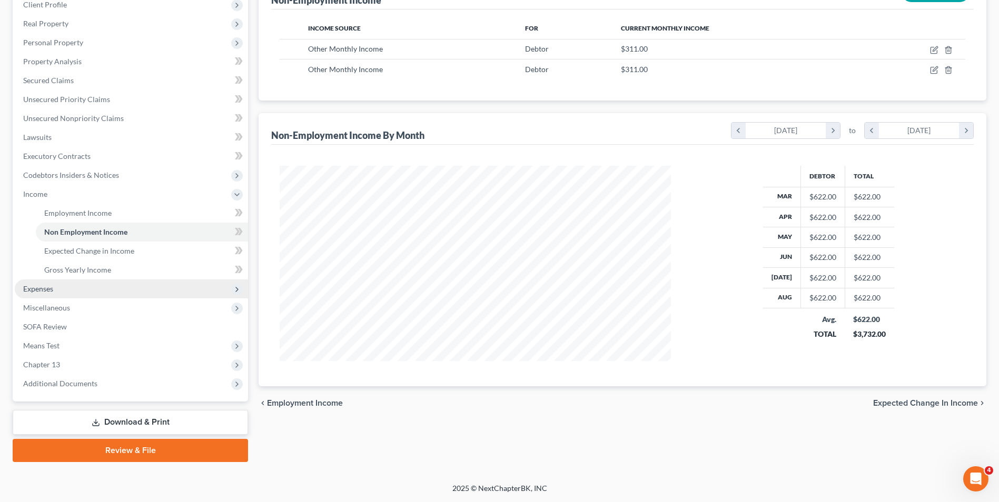
click at [36, 291] on span "Expenses" at bounding box center [38, 288] width 30 height 9
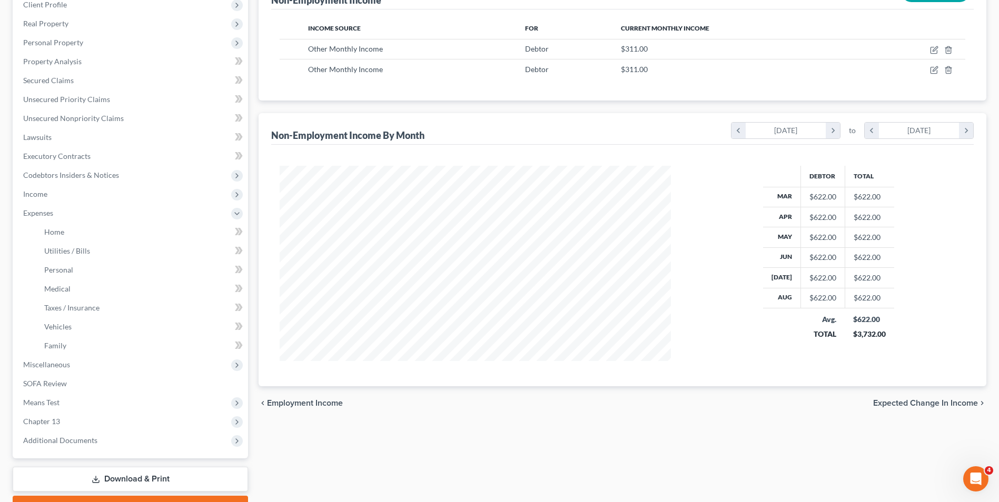
click at [31, 285] on ul "Home Utilities / Bills Personal Medical" at bounding box center [131, 289] width 233 height 133
click at [60, 272] on span "Personal" at bounding box center [58, 269] width 29 height 9
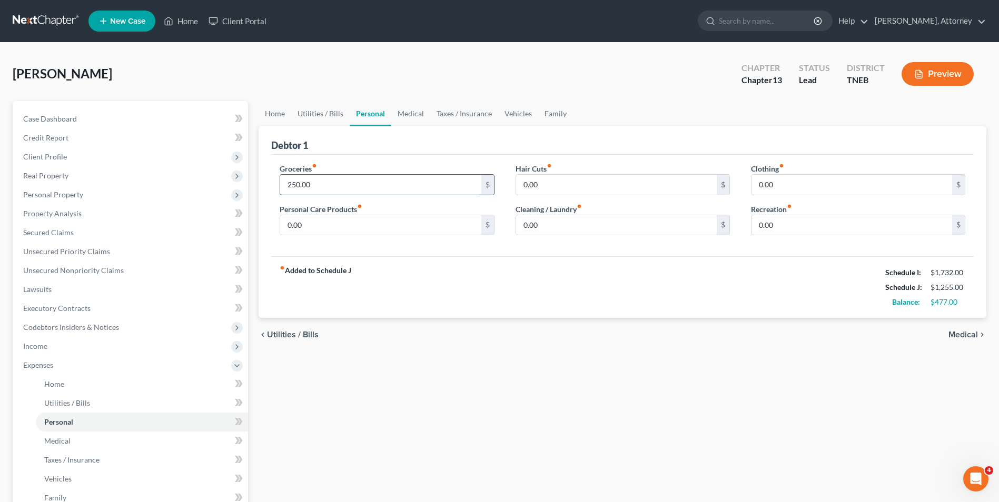
click at [335, 184] on input "250.00" at bounding box center [380, 185] width 201 height 20
type input "300"
click at [315, 116] on link "Utilities / Bills" at bounding box center [320, 113] width 58 height 25
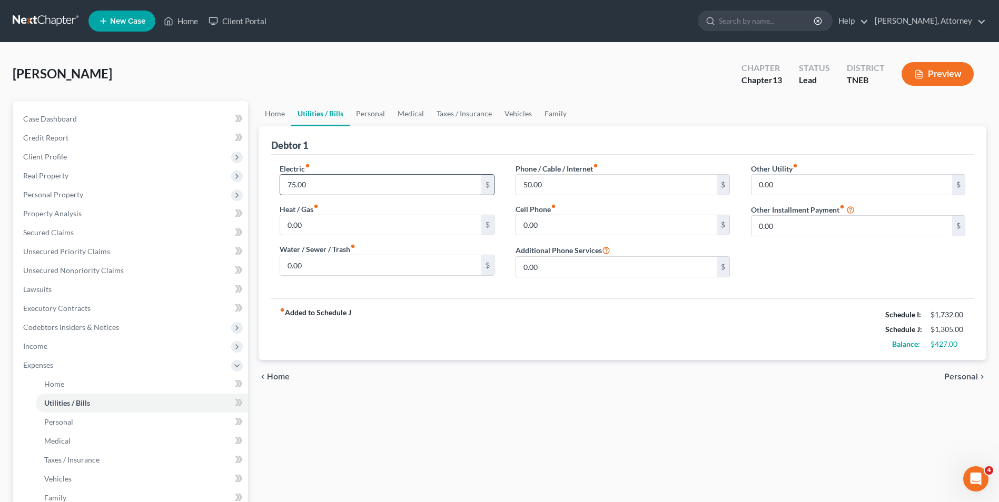
click at [310, 178] on input "75.00" at bounding box center [380, 185] width 201 height 20
type input "79"
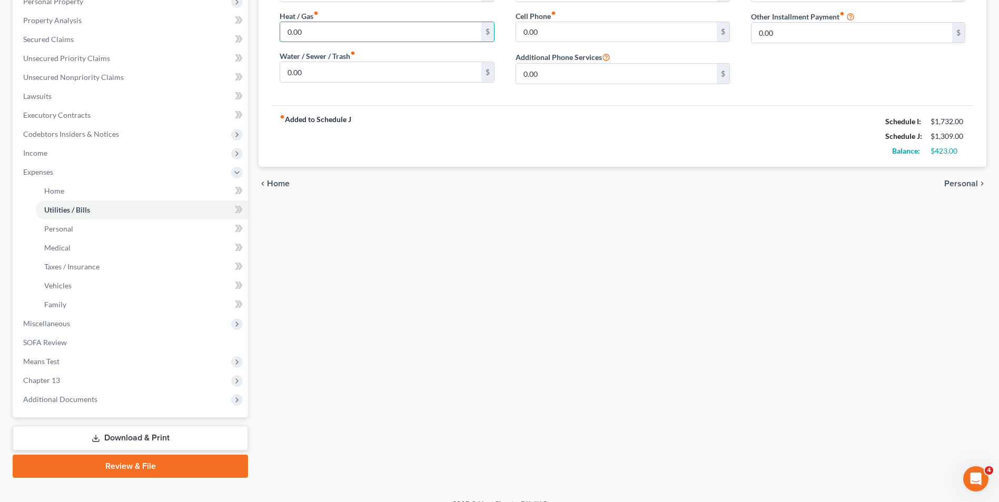
scroll to position [209, 0]
